Goal: Task Accomplishment & Management: Manage account settings

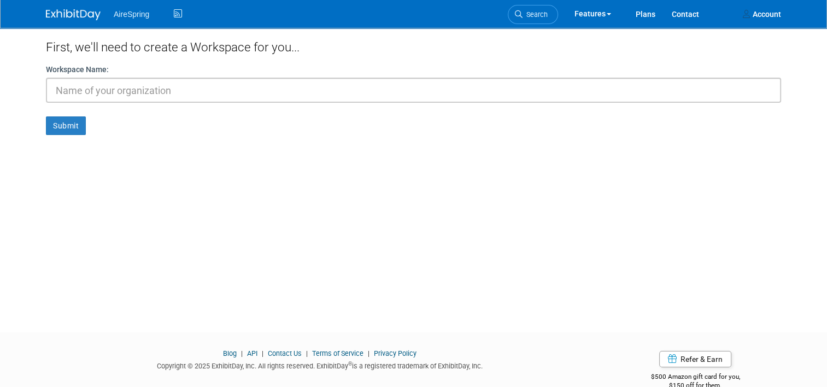
click at [68, 18] on img at bounding box center [73, 14] width 55 height 11
click at [149, 9] on li "AireSpring" at bounding box center [139, 10] width 51 height 16
click at [115, 10] on span "AireSpring" at bounding box center [132, 14] width 36 height 9
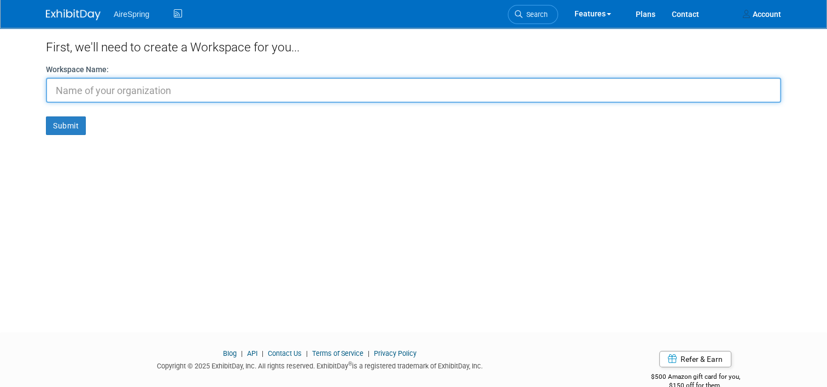
click at [126, 92] on input "text" at bounding box center [413, 90] width 735 height 25
type input "Airespring"
click at [46, 116] on button "Submit" at bounding box center [66, 125] width 40 height 19
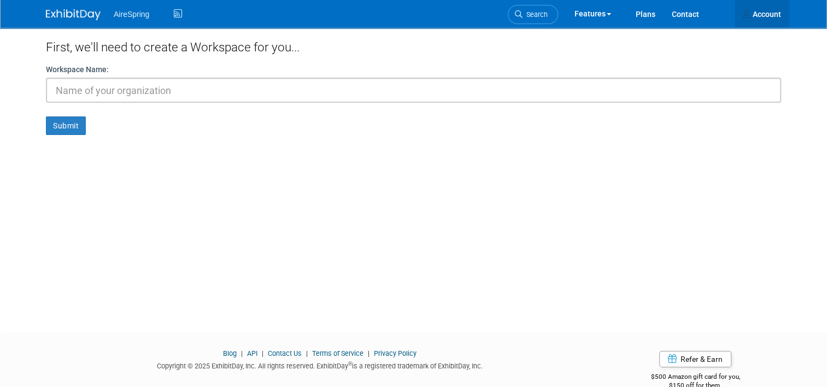
click at [780, 5] on link "Account" at bounding box center [762, 13] width 55 height 27
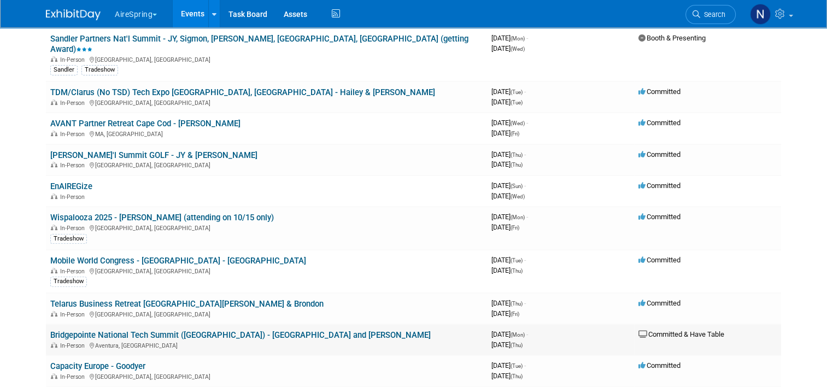
scroll to position [328, 0]
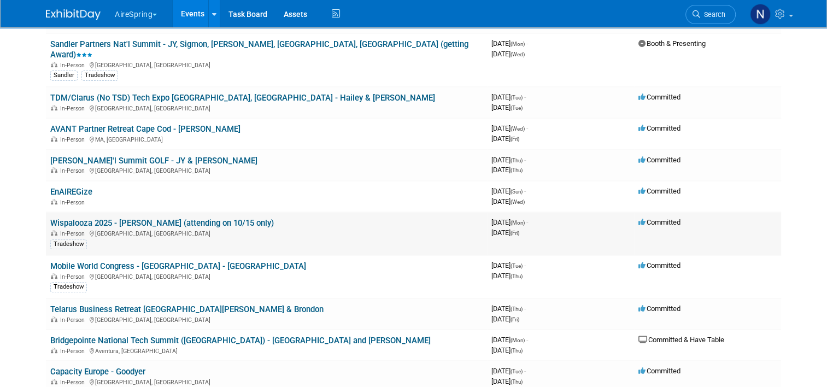
click at [157, 218] on link "Wispalooza 2025 - [PERSON_NAME] (attending on 10/15 only)" at bounding box center [162, 223] width 224 height 10
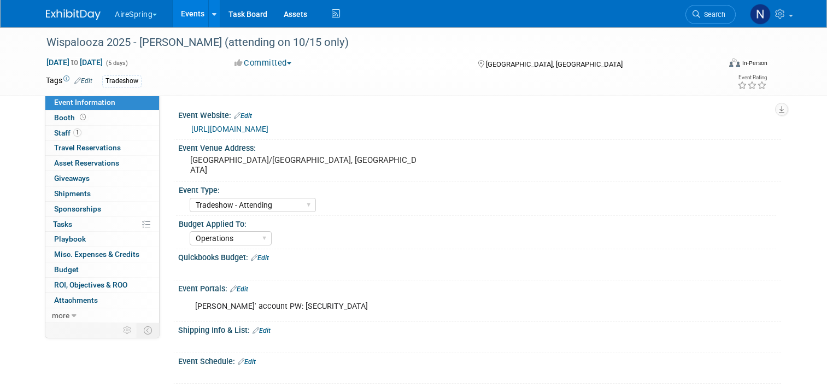
select select "Tradeshow - Attending"
select select "Operations"
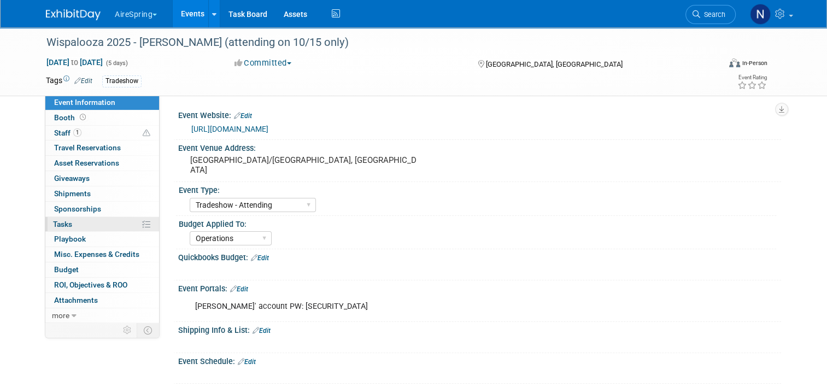
click at [86, 219] on link "0% Tasks 0%" at bounding box center [102, 224] width 114 height 15
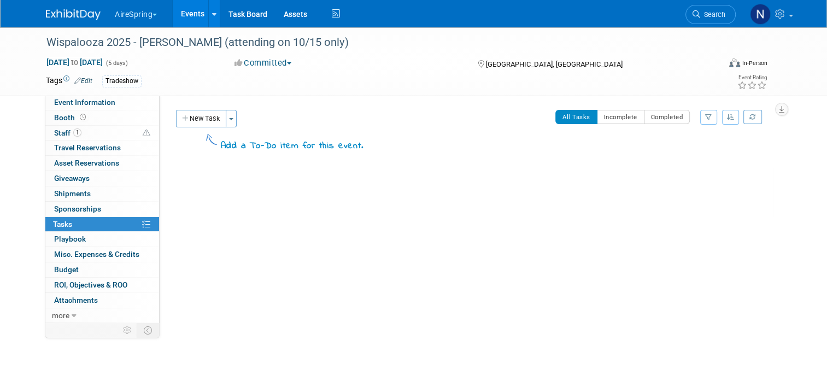
drag, startPoint x: 179, startPoint y: 119, endPoint x: 185, endPoint y: 115, distance: 6.4
click at [182, 119] on icon "button" at bounding box center [186, 118] width 8 height 7
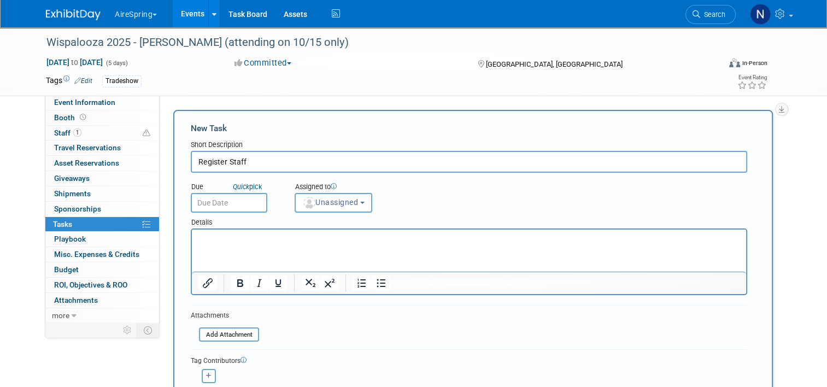
type input "Register Staff"
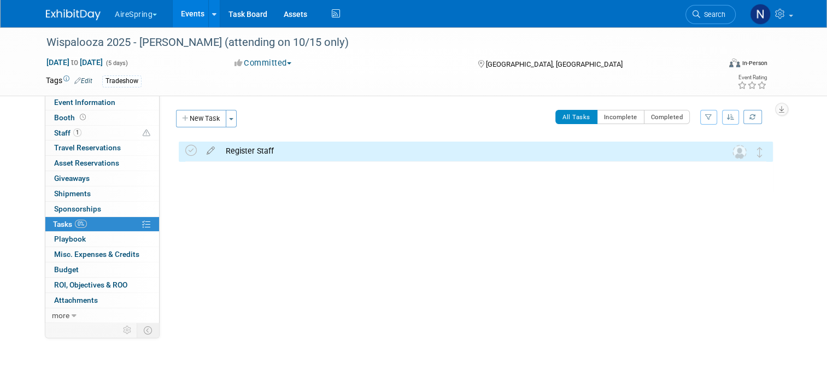
drag, startPoint x: 185, startPoint y: 151, endPoint x: 170, endPoint y: 153, distance: 15.5
click at [185, 151] on icon at bounding box center [190, 150] width 11 height 11
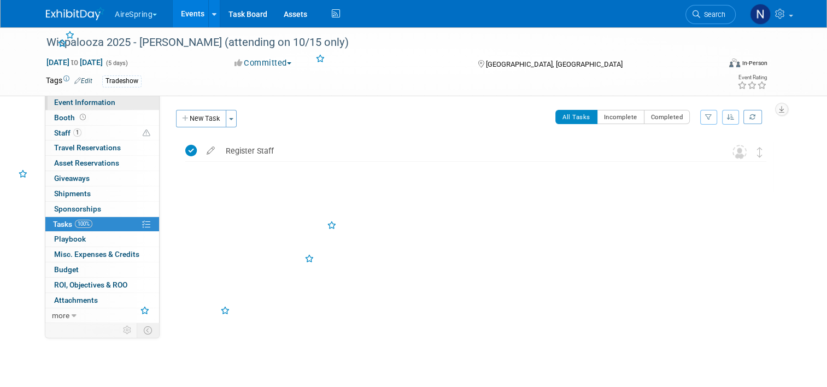
click at [56, 103] on span "Event Information" at bounding box center [84, 102] width 61 height 9
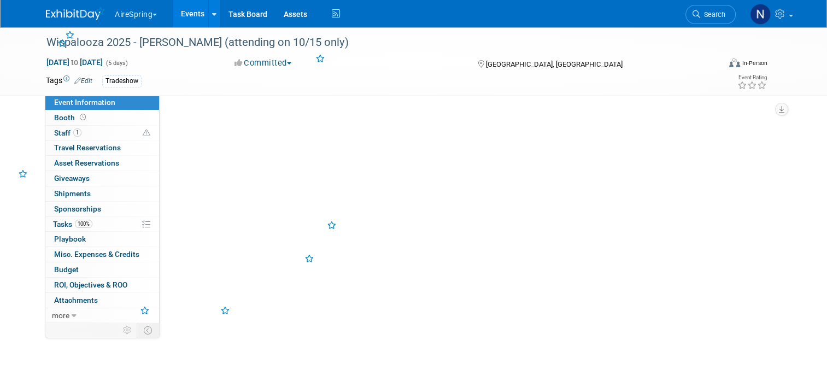
select select "Tradeshow - Attending"
select select "Operations"
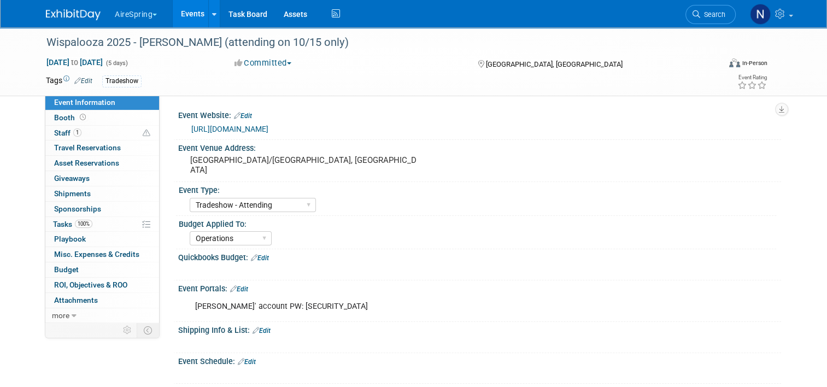
click at [197, 20] on link "Events" at bounding box center [193, 13] width 40 height 27
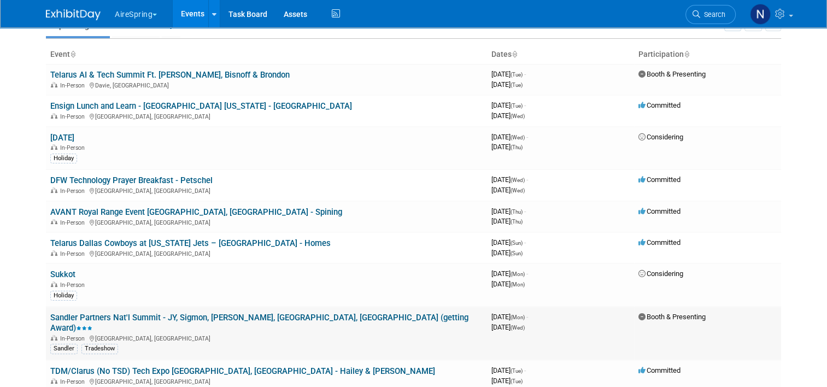
scroll to position [219, 0]
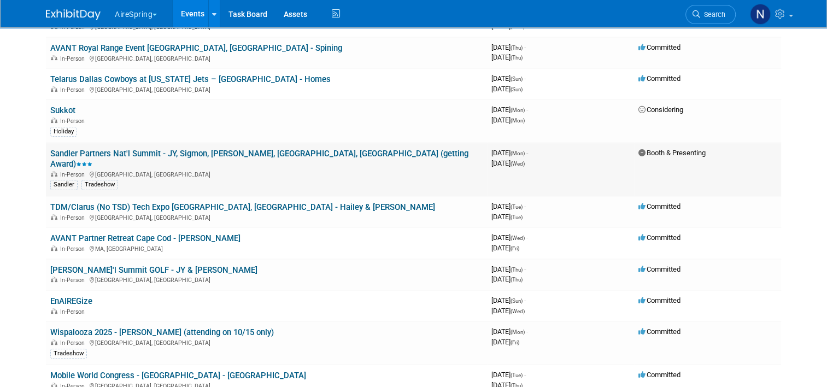
click at [143, 150] on link "Sandler Partners Nat'l Summit - JY, Sigmon, [PERSON_NAME], [GEOGRAPHIC_DATA], […" at bounding box center [259, 159] width 418 height 20
click at [0, 0] on div at bounding box center [0, 0] width 0 height 0
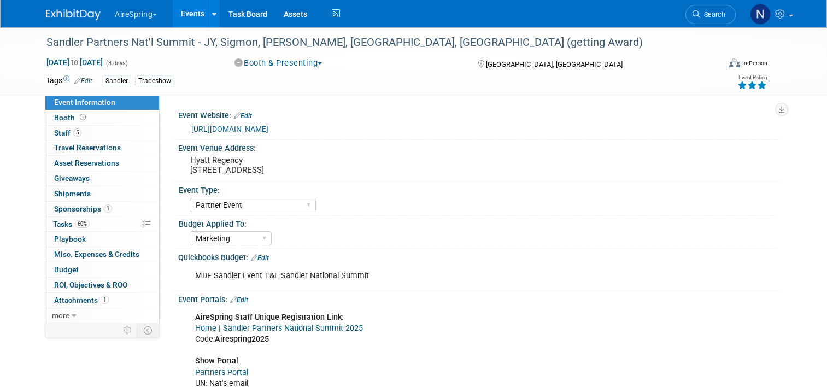
select select "Partner Event"
select select "Marketing"
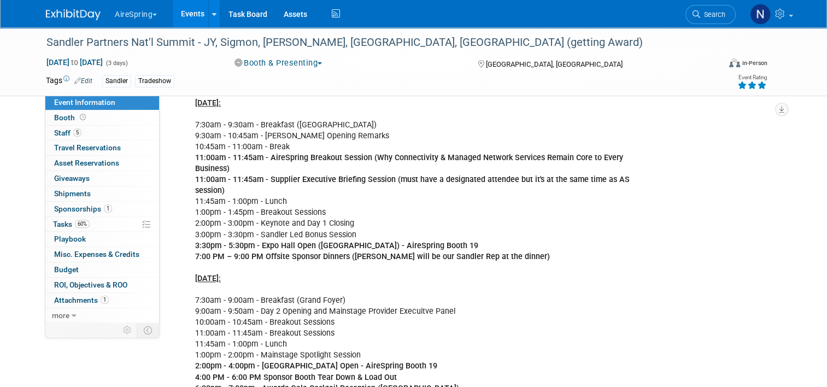
scroll to position [1203, 0]
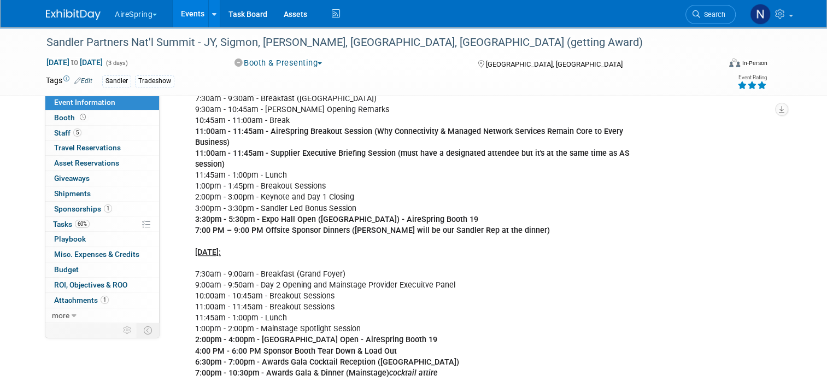
click at [186, 20] on link "Events" at bounding box center [193, 13] width 40 height 27
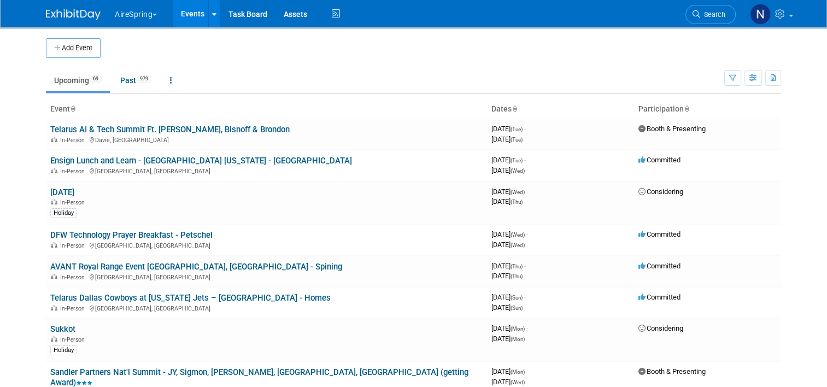
click at [725, 14] on span "Search" at bounding box center [712, 14] width 25 height 8
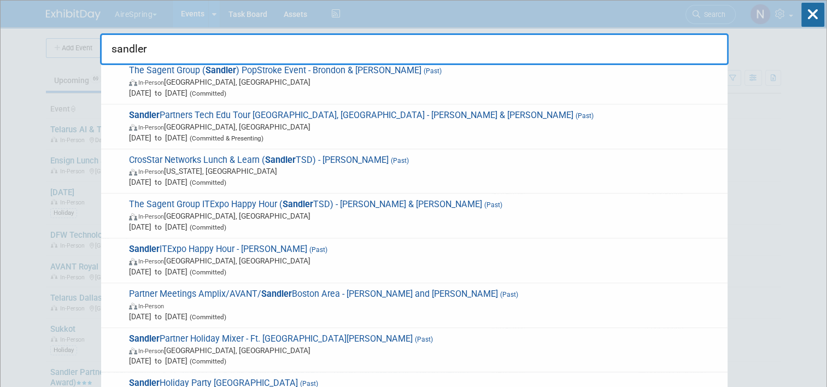
scroll to position [1148, 0]
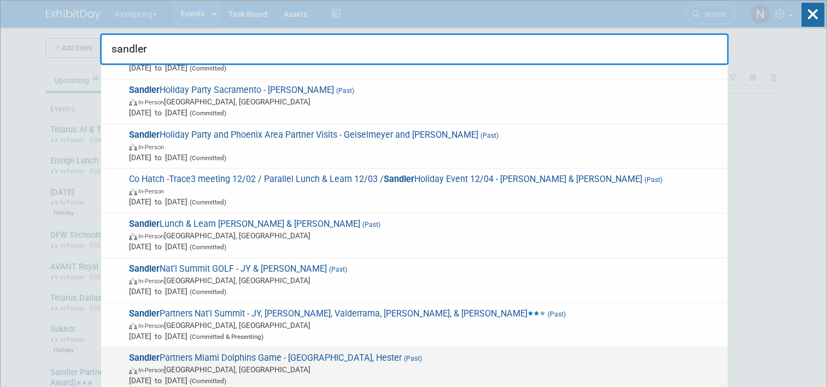
type input "sandler"
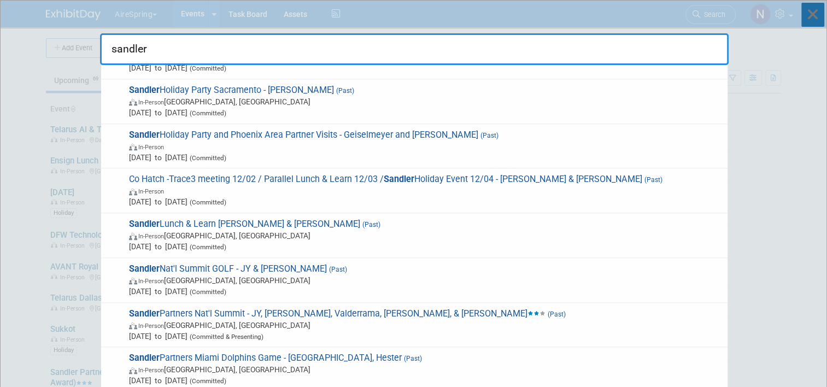
click at [812, 10] on icon at bounding box center [812, 15] width 23 height 24
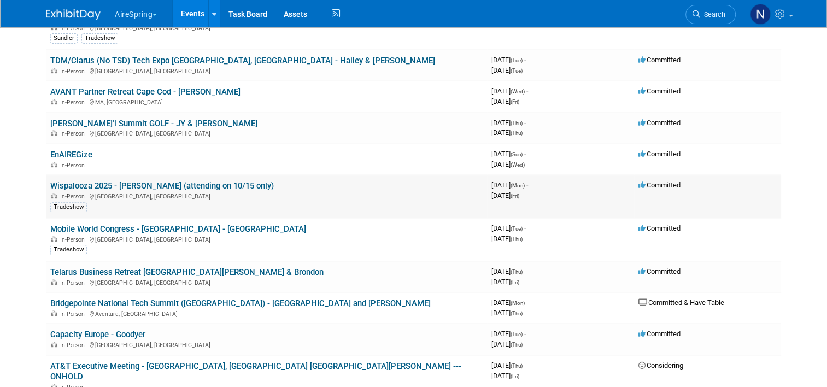
scroll to position [383, 0]
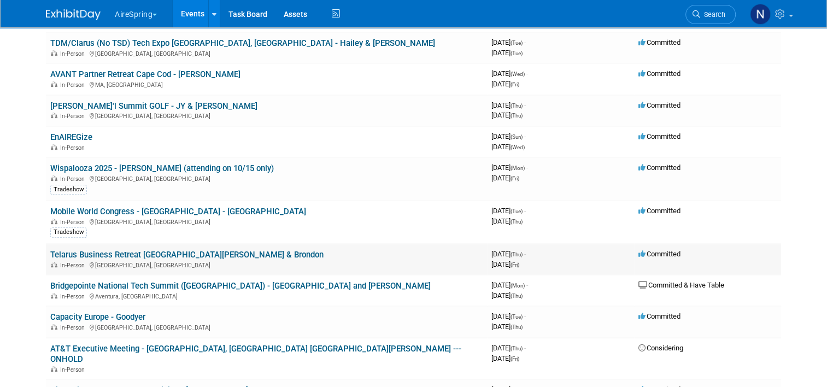
click at [127, 250] on link "Telarus Business Retreat [GEOGRAPHIC_DATA][PERSON_NAME] & Brondon" at bounding box center [186, 255] width 273 height 10
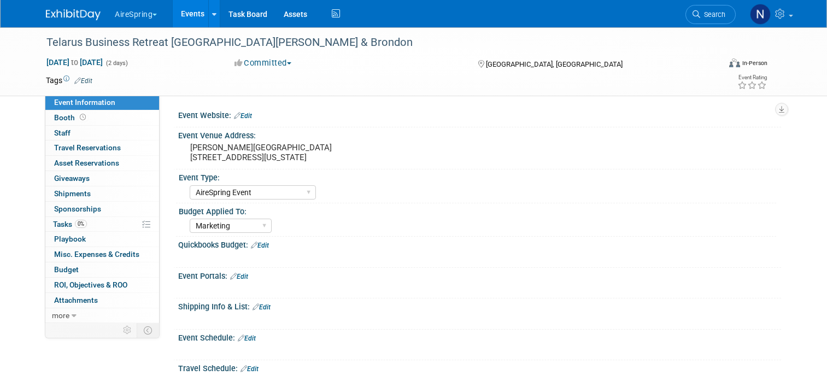
select select "AireSpring Event"
select select "Marketing"
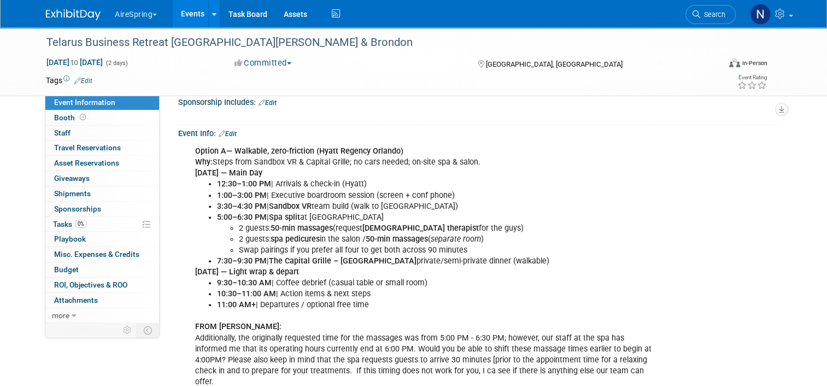
click at [231, 130] on link "Edit" at bounding box center [228, 134] width 18 height 8
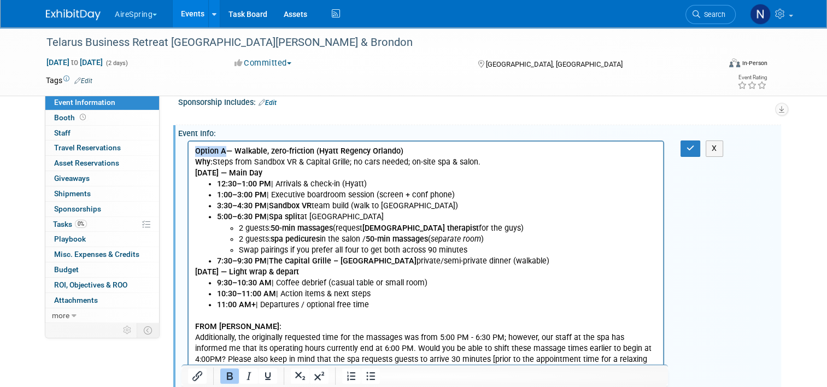
drag, startPoint x: 225, startPoint y: 150, endPoint x: 188, endPoint y: 153, distance: 36.7
click at [189, 153] on html "Option A — Walkable, zero-friction (Hyatt Regency Orlando) Why: Steps from Sand…" at bounding box center [426, 270] width 475 height 257
drag, startPoint x: 379, startPoint y: 306, endPoint x: 188, endPoint y: 176, distance: 231.4
click at [189, 176] on html "ORIGINAL SCHEDULE — Walkable, zero-friction (Hyatt Regency Orlando) Why: Steps …" at bounding box center [426, 270] width 475 height 257
copy body "[DATE] — Main Day 12:30–1:00 PM | Arrivals & check-in (Hyatt) 1:00–3:00 PM | Ex…"
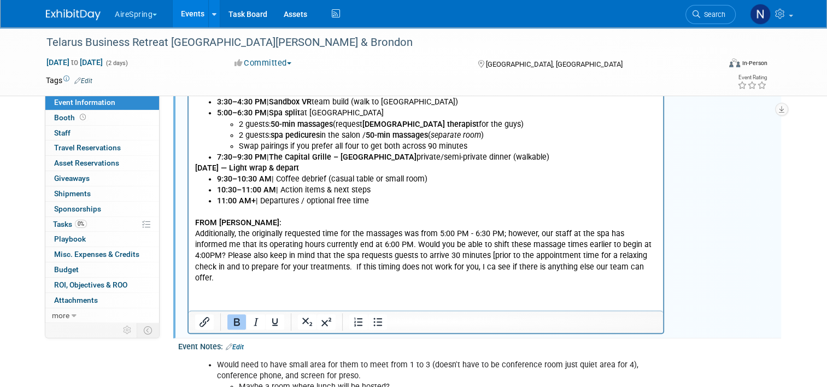
scroll to position [437, 0]
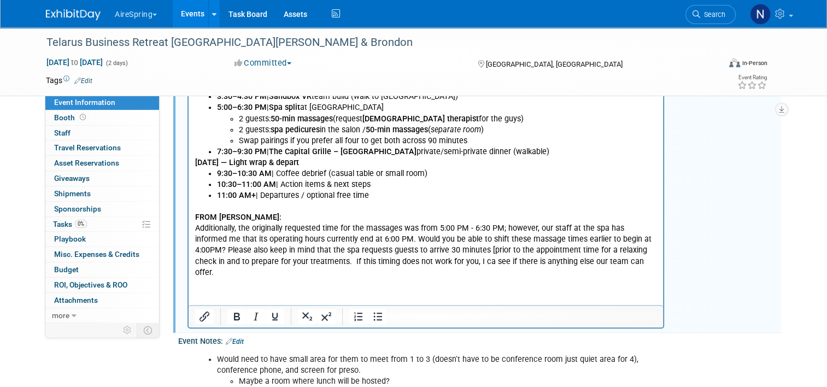
click at [546, 275] on p "FROM [PERSON_NAME]: Additionally, the originally requested time for the massage…" at bounding box center [426, 245] width 462 height 88
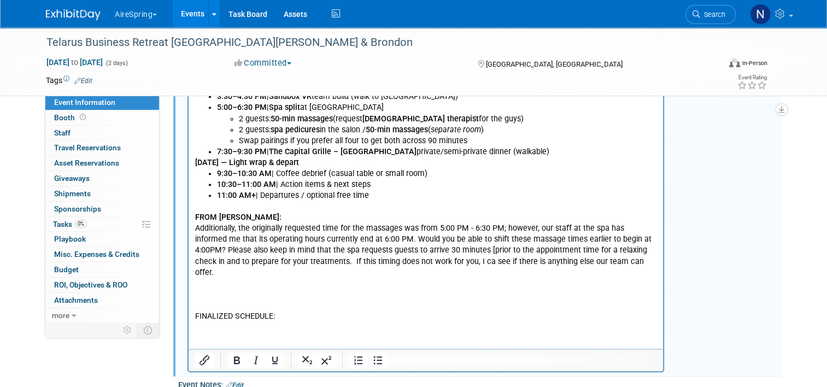
scroll to position [523, 0]
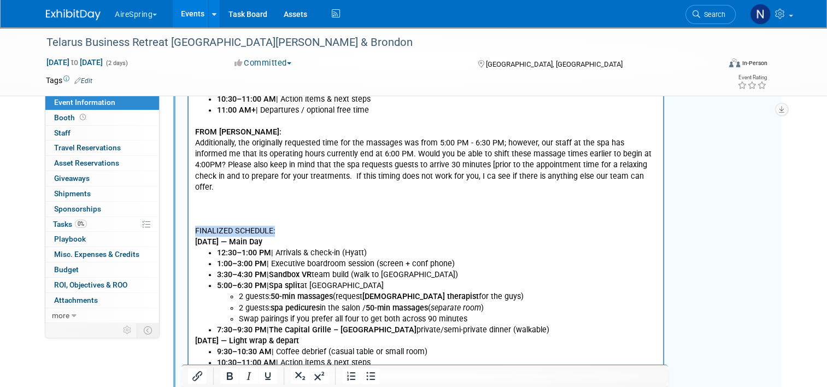
drag, startPoint x: 283, startPoint y: 220, endPoint x: 196, endPoint y: 216, distance: 87.6
click at [196, 226] on p "FINALIZED SCHEDULE:" at bounding box center [426, 231] width 462 height 11
click at [355, 237] on p "[DATE] — Main Day" at bounding box center [426, 242] width 462 height 11
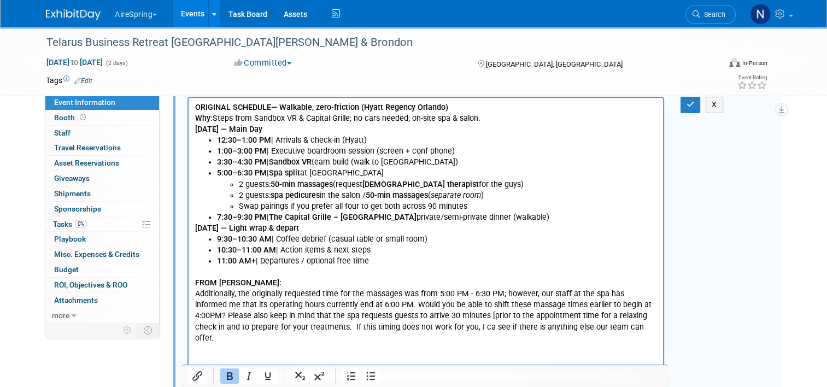
scroll to position [195, 0]
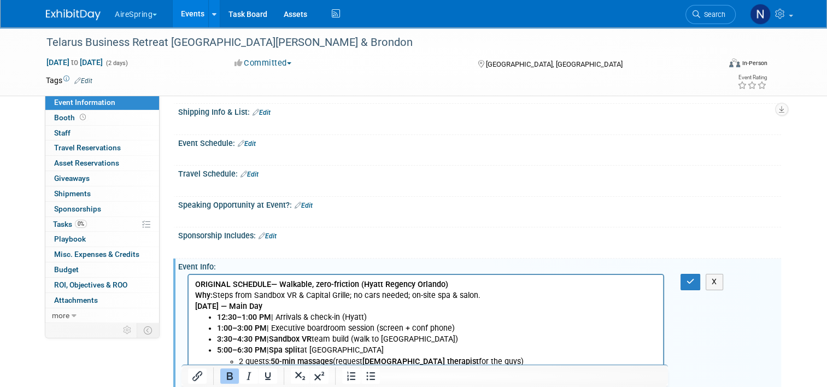
click at [249, 286] on b "ORIGINAL SCHEDULE" at bounding box center [233, 284] width 76 height 9
drag, startPoint x: 459, startPoint y: 283, endPoint x: 284, endPoint y: 289, distance: 175.6
click at [284, 289] on p "ORIGINAL SCHEDULE — Walkable, zero-friction (Hyatt Regency Orlando) Why: Steps …" at bounding box center [426, 295] width 462 height 33
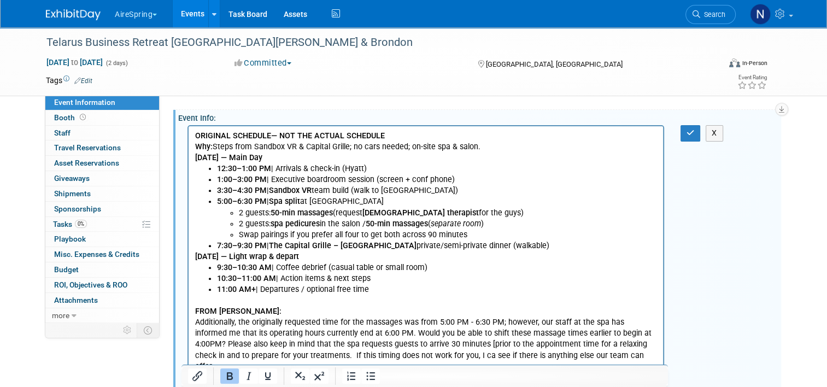
scroll to position [359, 0]
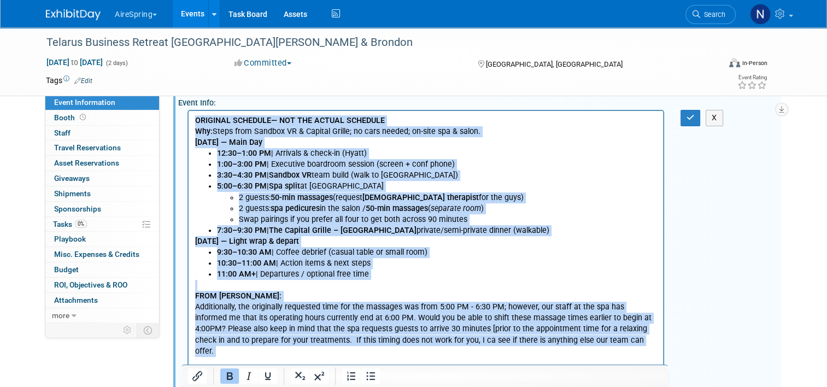
drag, startPoint x: 196, startPoint y: 119, endPoint x: 590, endPoint y: 350, distance: 457.0
click at [590, 349] on body "ORIGINAL SCHEDULE — NOT THE ACTUAL SCHEDULE Why: Steps from Sandbox VR & Capita…" at bounding box center [426, 329] width 463 height 428
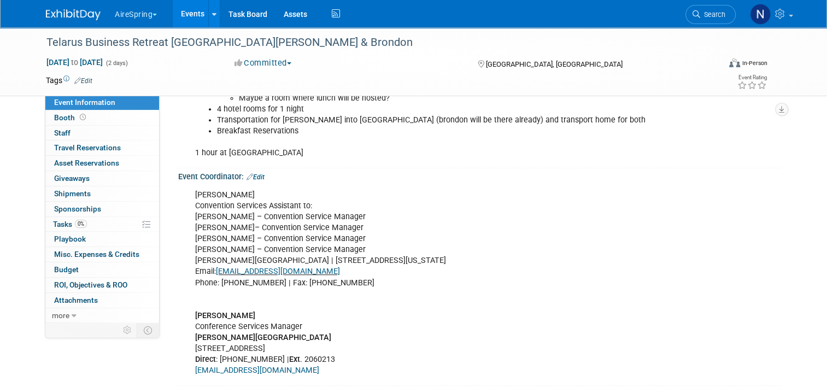
scroll to position [577, 0]
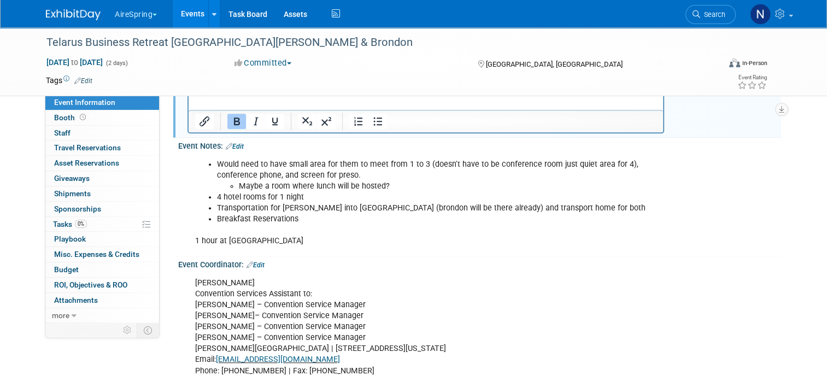
click at [239, 143] on link "Edit" at bounding box center [235, 147] width 18 height 8
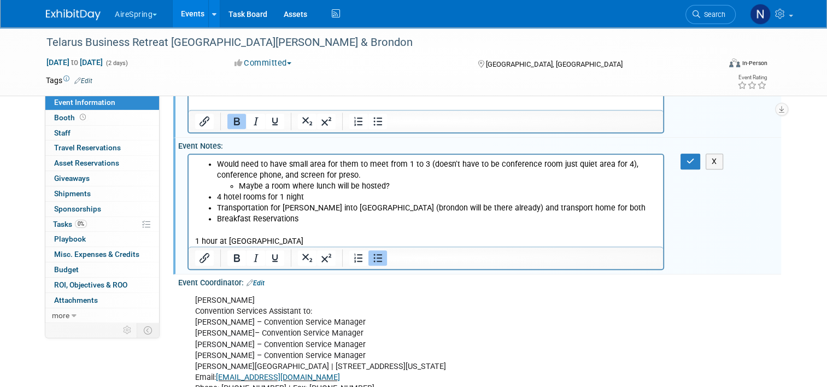
scroll to position [0, 0]
click at [292, 243] on p "1 hour at [GEOGRAPHIC_DATA]" at bounding box center [426, 235] width 462 height 22
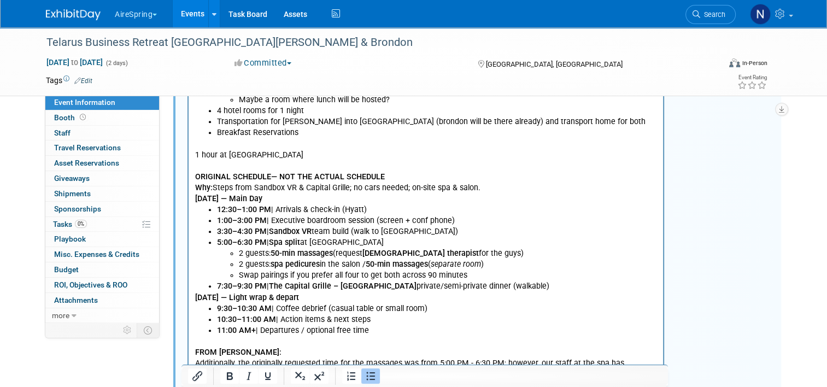
scroll to position [445, 0]
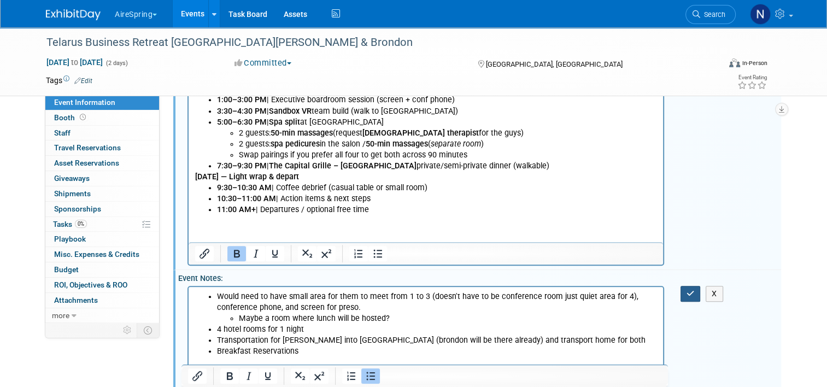
click at [695, 290] on icon "button" at bounding box center [691, 294] width 8 height 8
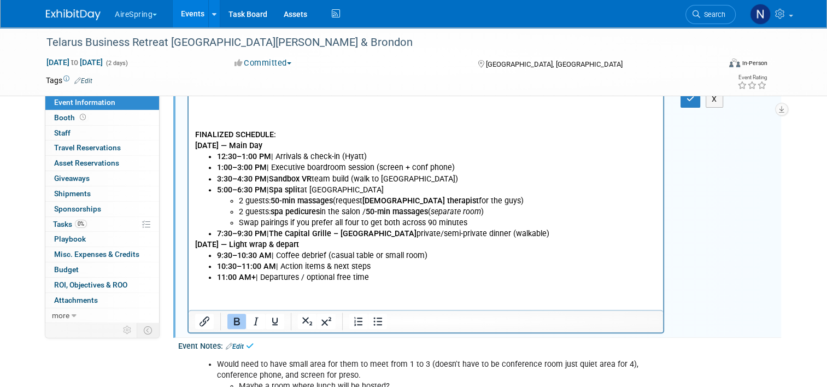
scroll to position [336, 0]
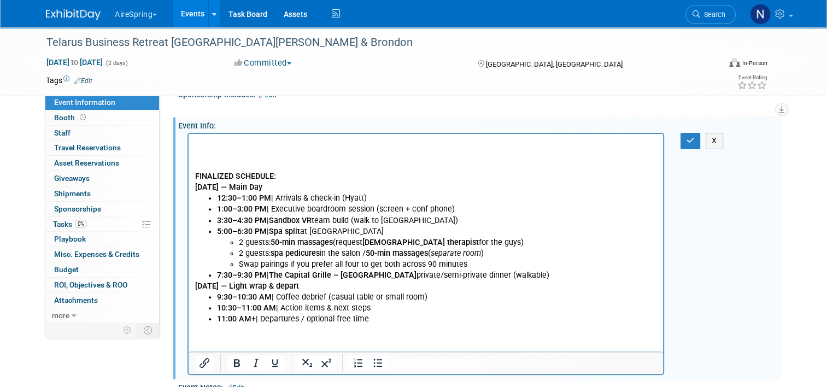
click at [217, 165] on p "Rich Text Area. Press ALT-0 for help." at bounding box center [426, 165] width 462 height 11
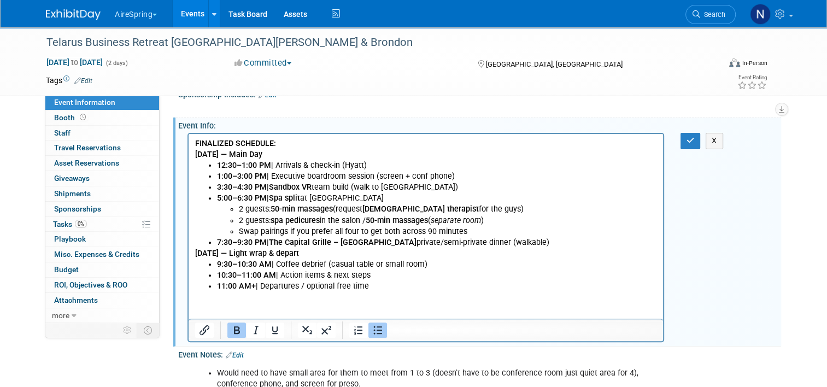
click at [233, 166] on b "12:30–1:00 PM" at bounding box center [244, 165] width 54 height 9
click at [225, 163] on b "12:30–1:00 PM" at bounding box center [244, 165] width 54 height 9
click at [245, 165] on b "11:30–1:00 PM" at bounding box center [244, 165] width 54 height 9
drag, startPoint x: 368, startPoint y: 163, endPoint x: 352, endPoint y: 164, distance: 16.4
click at [352, 164] on li "11:30–12:00 PM | Arrivals & check-in (Hyatt)" at bounding box center [437, 165] width 440 height 11
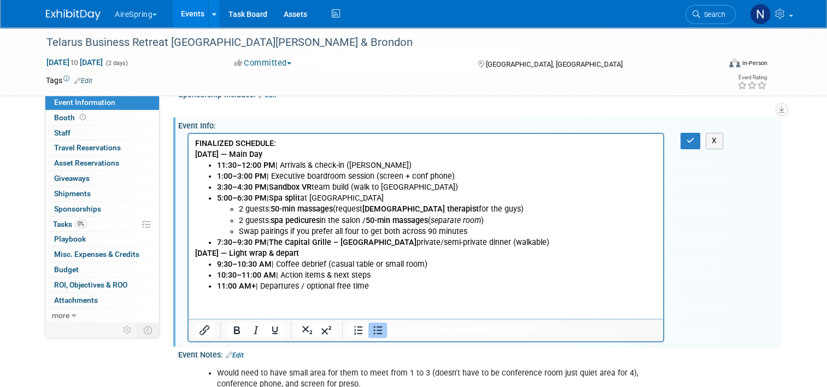
click at [220, 176] on b "1:00–3:00 PM" at bounding box center [242, 176] width 50 height 9
click at [244, 174] on b "12:00–3:00 PM" at bounding box center [244, 176] width 54 height 9
click at [220, 186] on b "3:30–4:30 PM" at bounding box center [242, 187] width 50 height 9
click at [228, 186] on b "2:30–4:30 PM" at bounding box center [242, 187] width 50 height 9
click at [241, 190] on b "2:00–4:30 PM" at bounding box center [242, 187] width 50 height 9
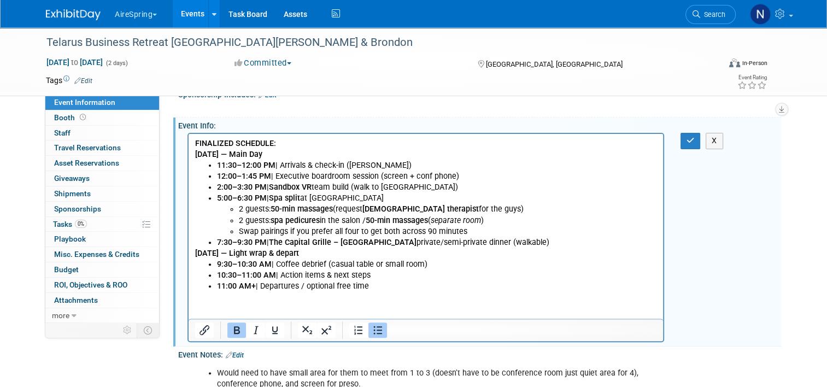
click at [250, 188] on b "2:00–3:30 PM" at bounding box center [242, 187] width 50 height 9
click at [221, 201] on b "5:00–6:30 PM" at bounding box center [242, 198] width 50 height 9
click at [444, 188] on li "2:00–3:00 PM | Sandbox VR team build (walk to [GEOGRAPHIC_DATA])" at bounding box center [437, 187] width 440 height 11
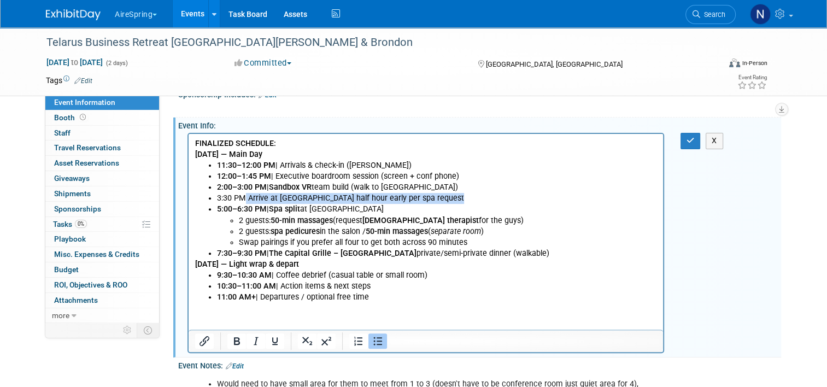
drag, startPoint x: 246, startPoint y: 200, endPoint x: 177, endPoint y: 219, distance: 71.5
click at [189, 219] on html "FINALIZED SCHEDULE: [DATE] — Main Day 11:30–12:00 PM | Arrivals & check-in ([PE…" at bounding box center [426, 218] width 475 height 169
click at [272, 216] on li "2 guests: 50-min massages (request [DEMOGRAPHIC_DATA] therapist for the guys)" at bounding box center [448, 220] width 418 height 11
drag, startPoint x: 243, startPoint y: 198, endPoint x: 218, endPoint y: 200, distance: 25.2
click at [218, 200] on li "3:30 PM Arrive at [GEOGRAPHIC_DATA] half hour early per spa request" at bounding box center [437, 198] width 440 height 11
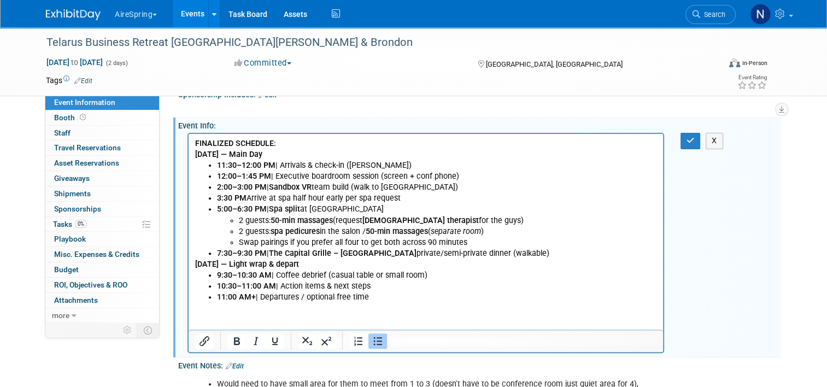
click at [254, 221] on li "2 guests: 50-min massages (request [DEMOGRAPHIC_DATA] therapist for the guys)" at bounding box center [448, 220] width 418 height 11
click at [221, 210] on b "5:00–6:30 PM" at bounding box center [242, 208] width 50 height 9
click at [241, 209] on b "4:00–6:30 PM" at bounding box center [242, 208] width 50 height 9
click at [346, 210] on li "4:00–5:30 PM | Spa split at Hyatt 2 guests: 50-min massages (request [DEMOGRAPH…" at bounding box center [437, 226] width 440 height 44
drag, startPoint x: 338, startPoint y: 211, endPoint x: 319, endPoint y: 212, distance: 19.7
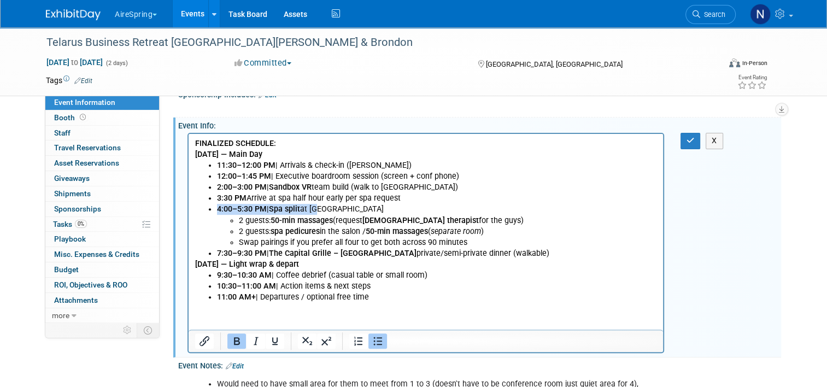
click at [319, 212] on li "4:00–5:30 PM | Spa split at Hyatt 2 guests: 50-min massages (request [DEMOGRAPH…" at bounding box center [437, 226] width 440 height 44
drag, startPoint x: 332, startPoint y: 212, endPoint x: 325, endPoint y: 212, distance: 6.6
click at [325, 212] on li "4:00–5:30 PM | Spa split at Hyatt 2 guests: 50-min massages (request [DEMOGRAPH…" at bounding box center [437, 226] width 440 height 44
click at [330, 211] on li "4:00–5:30 PM | Spa split at Hyatt 2 guests: 50-min massages (request [DEMOGRAPH…" at bounding box center [437, 226] width 440 height 44
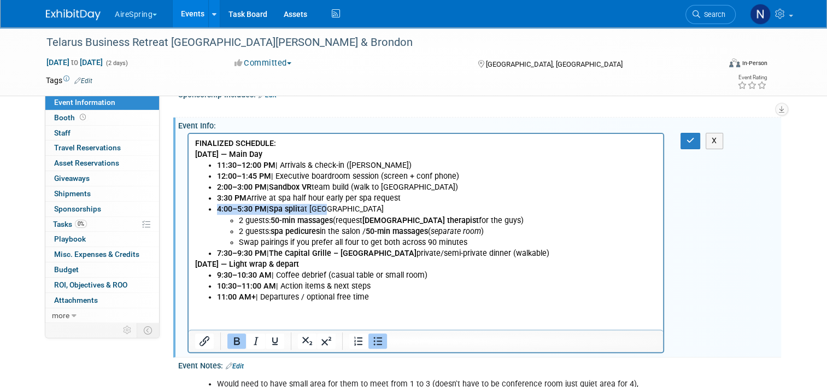
click at [326, 213] on li "4:00–5:30 PM | Spa split at Hyatt 2 guests: 50-min massages (request [DEMOGRAPH…" at bounding box center [437, 226] width 440 height 44
click at [330, 213] on li "4:00–5:30 PM | Spa split at Hyatt 2 guests: 50-min massages (request [DEMOGRAPH…" at bounding box center [437, 226] width 440 height 44
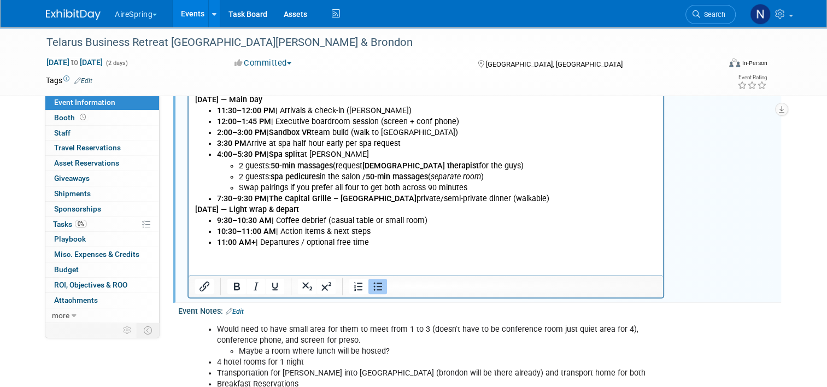
scroll to position [226, 0]
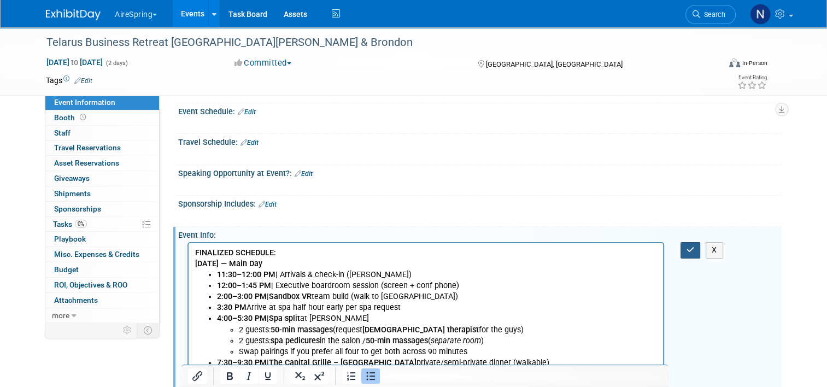
click at [695, 246] on icon "button" at bounding box center [691, 250] width 8 height 8
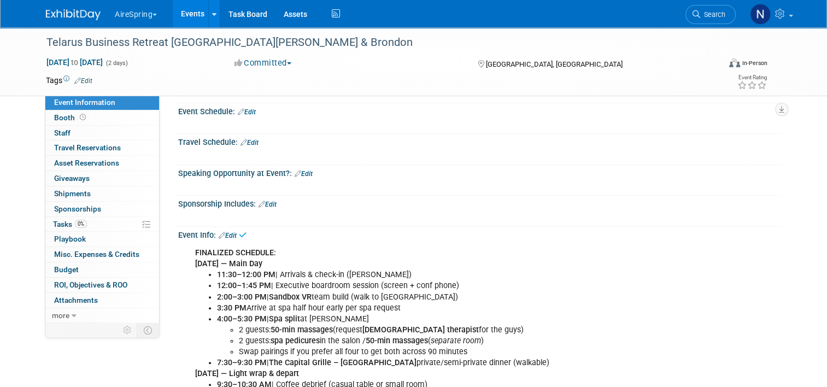
scroll to position [445, 0]
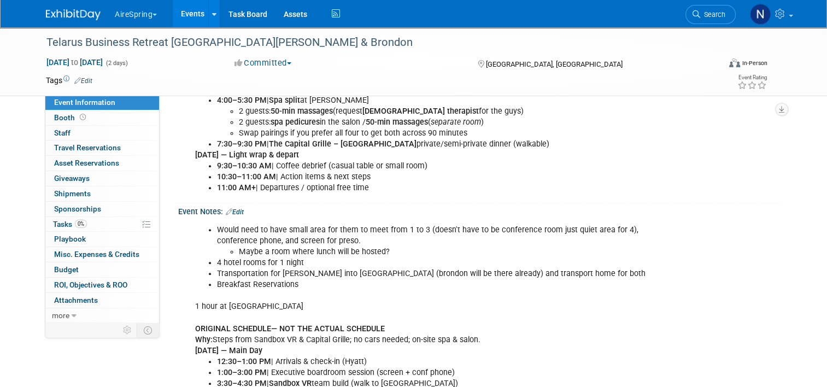
click at [191, 16] on link "Events" at bounding box center [193, 13] width 40 height 27
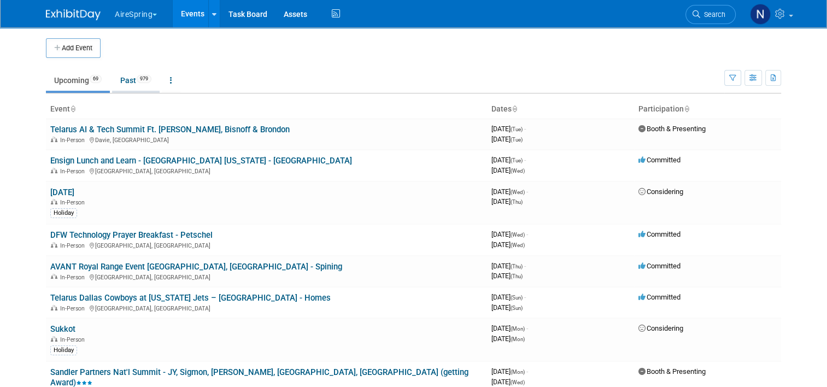
click at [129, 86] on link "Past 979" at bounding box center [136, 80] width 48 height 21
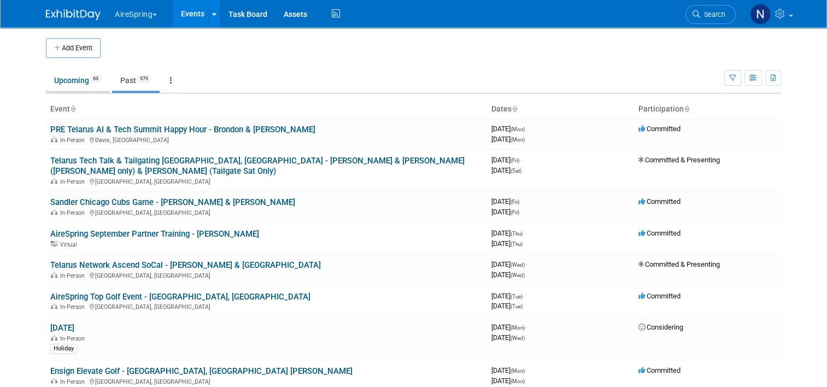
click at [77, 81] on link "Upcoming 69" at bounding box center [78, 80] width 64 height 21
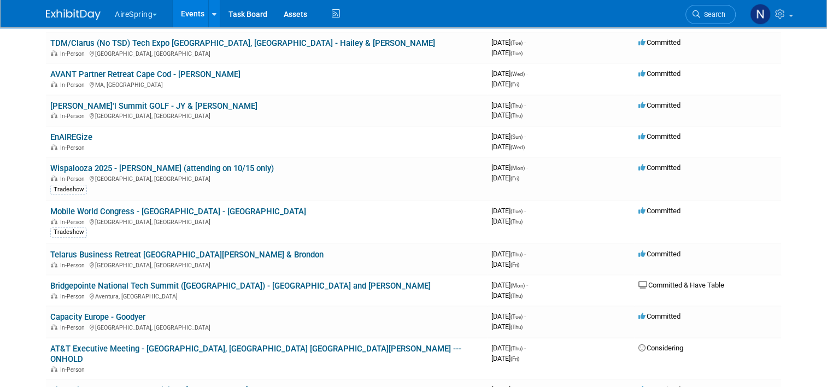
scroll to position [492, 0]
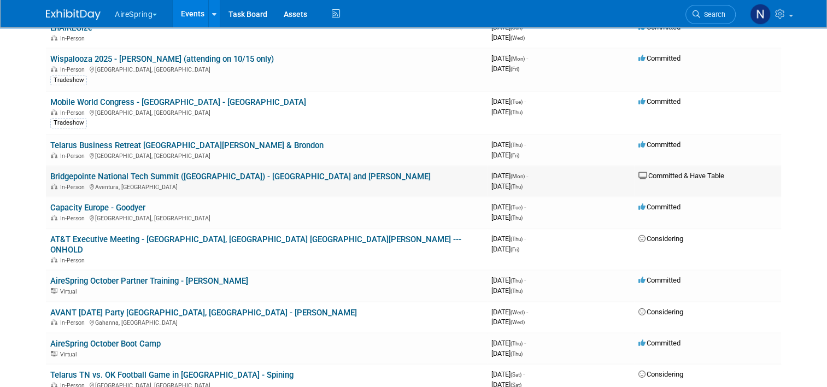
click at [179, 172] on link "Bridgepointe National Tech Summit ([GEOGRAPHIC_DATA]) - [GEOGRAPHIC_DATA] and […" at bounding box center [240, 177] width 380 height 10
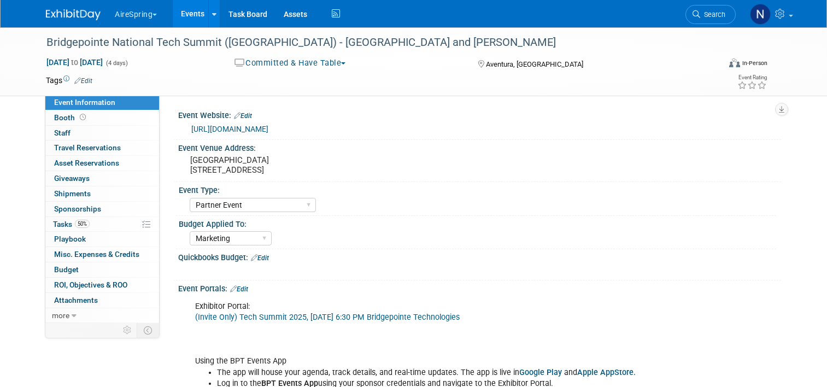
select select "Partner Event"
select select "Marketing"
